Goal: Entertainment & Leisure: Consume media (video, audio)

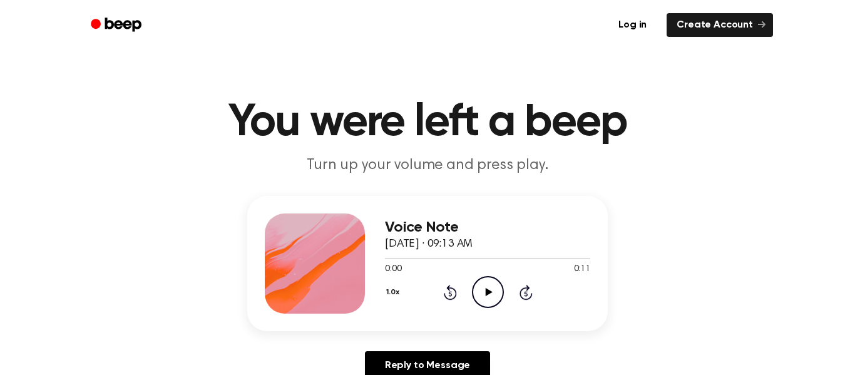
click at [487, 287] on icon "Play Audio" at bounding box center [488, 292] width 32 height 32
click at [488, 286] on icon "Play Audio" at bounding box center [488, 292] width 32 height 32
click at [487, 288] on icon "Play Audio" at bounding box center [488, 292] width 32 height 32
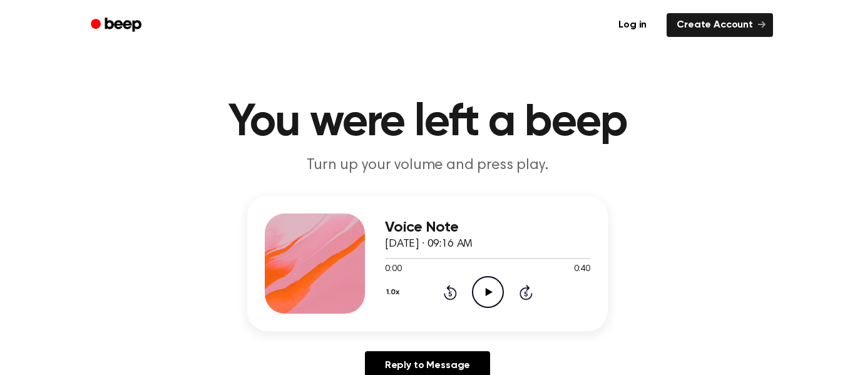
click at [487, 284] on icon "Play Audio" at bounding box center [488, 292] width 32 height 32
click at [305, 259] on div at bounding box center [315, 263] width 100 height 100
click at [484, 290] on icon "Play Audio" at bounding box center [488, 292] width 32 height 32
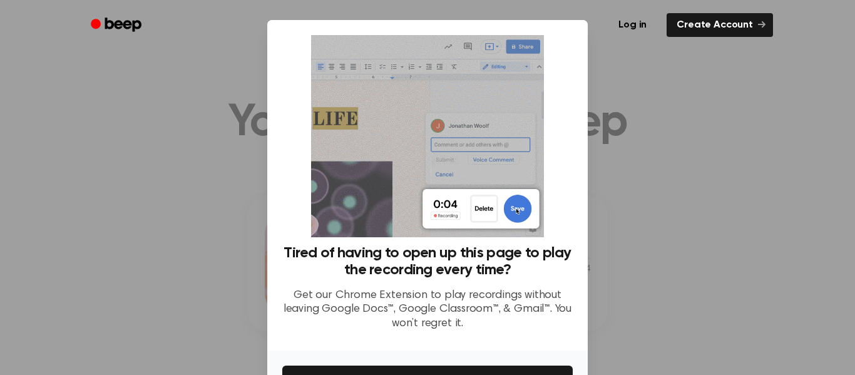
click at [660, 271] on div at bounding box center [427, 187] width 855 height 375
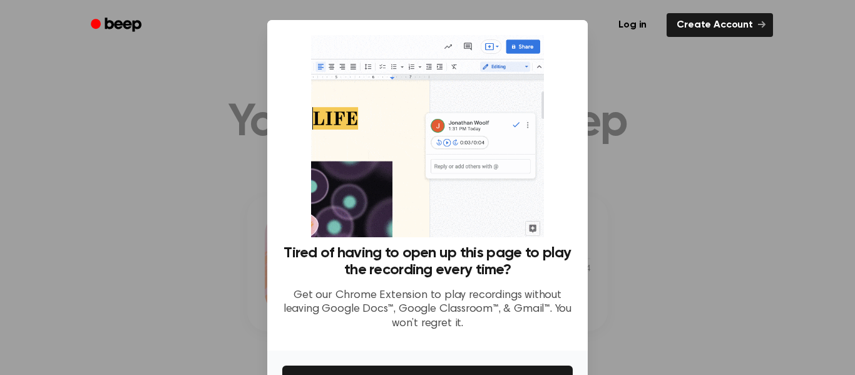
scroll to position [81, 0]
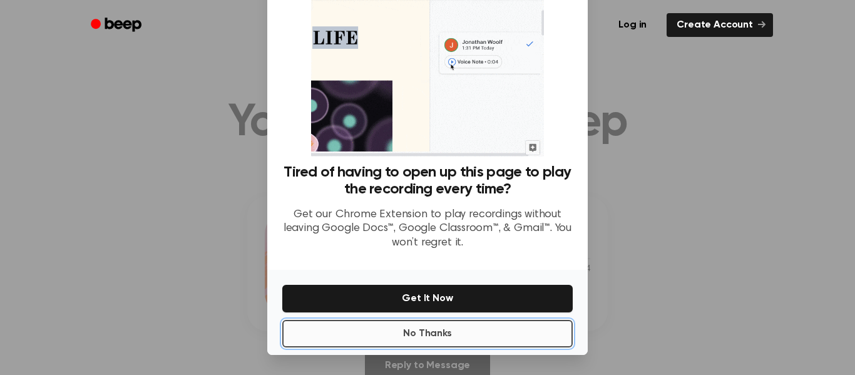
click at [444, 329] on button "No Thanks" at bounding box center [427, 334] width 290 height 28
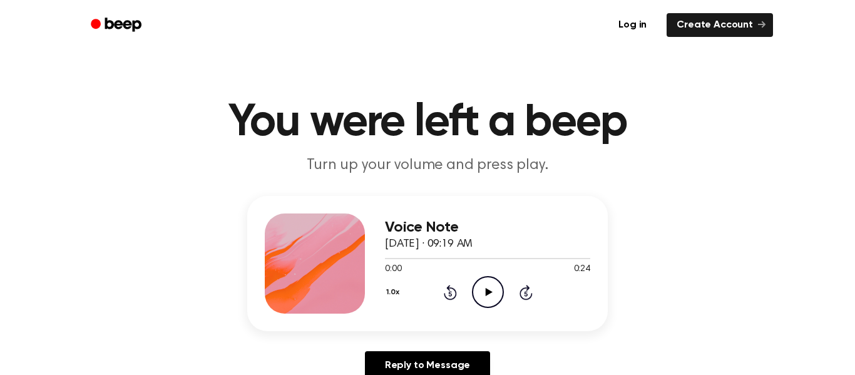
click at [491, 288] on icon "Play Audio" at bounding box center [488, 292] width 32 height 32
click at [484, 292] on icon "Play Audio" at bounding box center [488, 292] width 32 height 32
click at [490, 295] on icon "Play Audio" at bounding box center [488, 292] width 32 height 32
click at [487, 294] on icon at bounding box center [488, 292] width 7 height 8
click at [486, 287] on icon "Play Audio" at bounding box center [488, 292] width 32 height 32
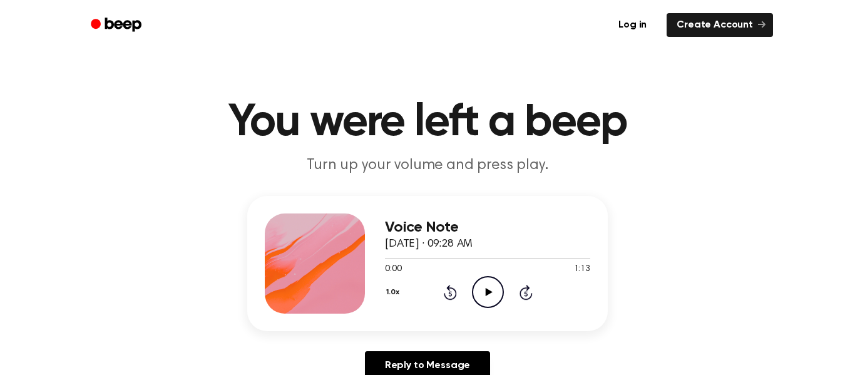
click at [487, 290] on icon at bounding box center [488, 292] width 7 height 8
click at [491, 289] on icon "Play Audio" at bounding box center [488, 292] width 32 height 32
click at [489, 296] on icon "Play Audio" at bounding box center [488, 292] width 32 height 32
click at [485, 288] on icon at bounding box center [488, 292] width 7 height 8
click at [487, 288] on icon "Play Audio" at bounding box center [488, 292] width 32 height 32
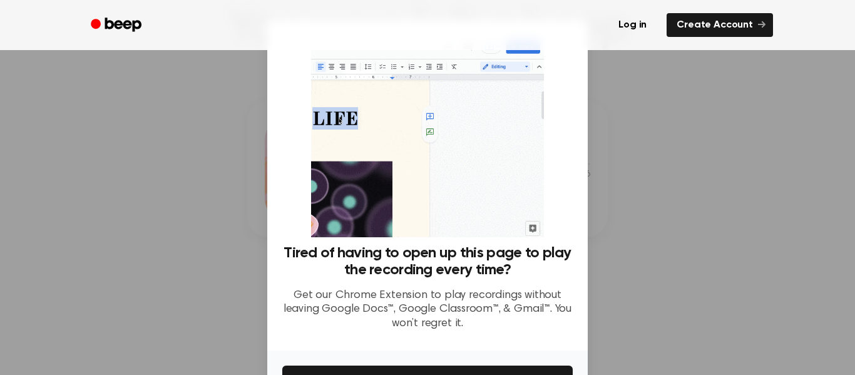
scroll to position [81, 0]
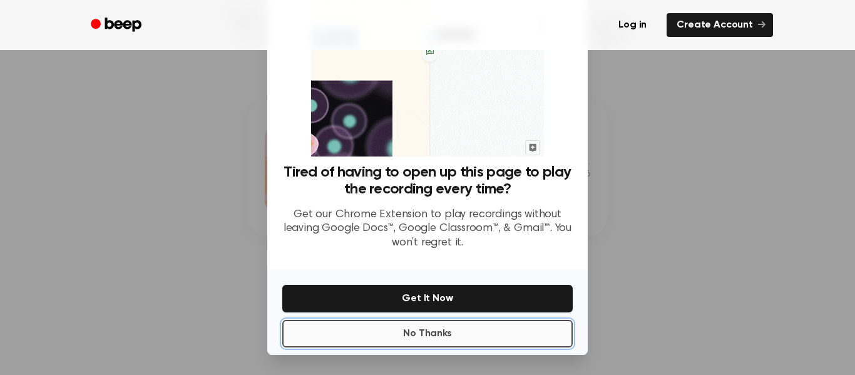
click at [477, 328] on button "No Thanks" at bounding box center [427, 334] width 290 height 28
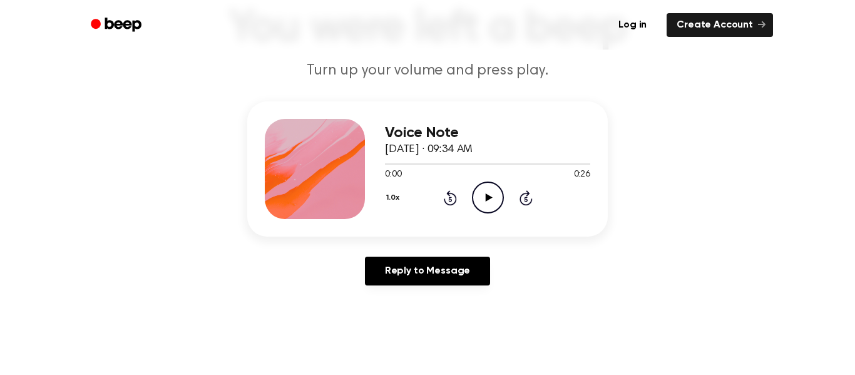
click at [482, 191] on icon "Play Audio" at bounding box center [488, 197] width 32 height 32
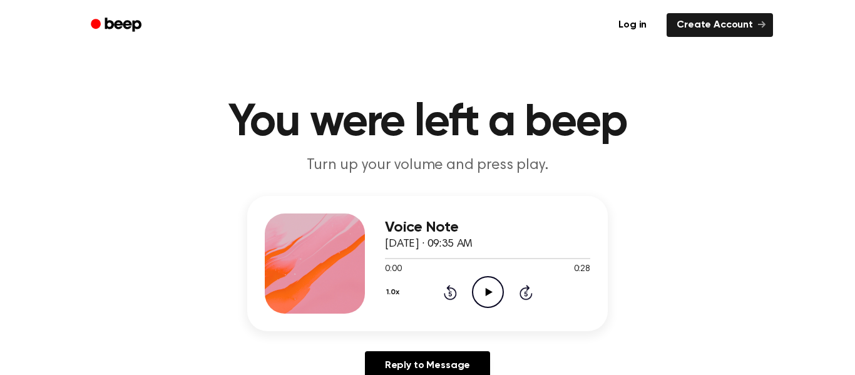
click at [484, 295] on icon "Play Audio" at bounding box center [488, 292] width 32 height 32
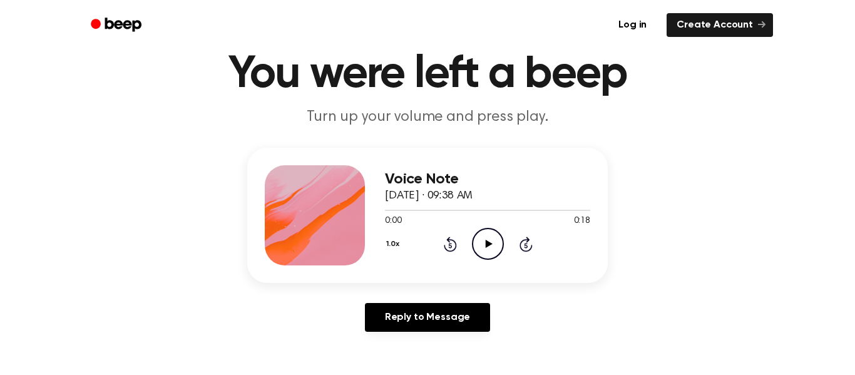
click at [485, 246] on icon at bounding box center [488, 244] width 7 height 8
